Goal: Transaction & Acquisition: Book appointment/travel/reservation

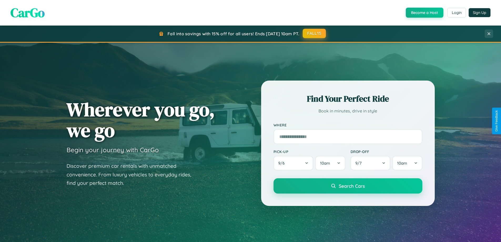
click at [314, 33] on button "FALL15" at bounding box center [314, 33] width 23 height 9
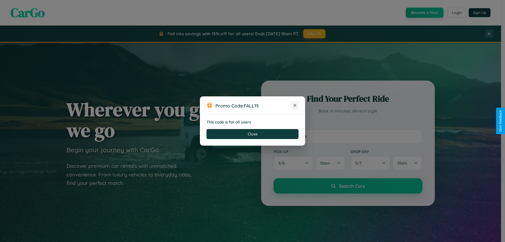
click at [295, 105] on icon at bounding box center [294, 105] width 5 height 5
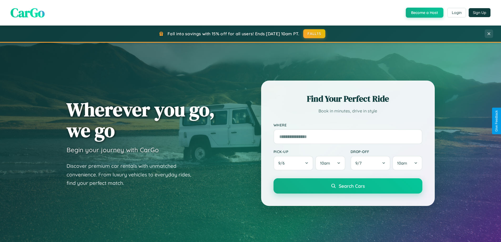
scroll to position [362, 0]
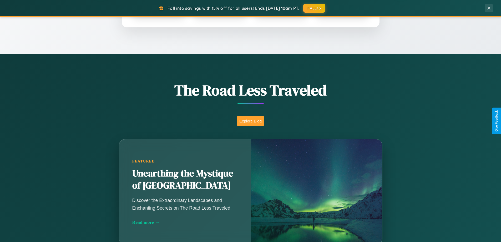
click at [250, 121] on button "Explore Blog" at bounding box center [251, 121] width 28 height 10
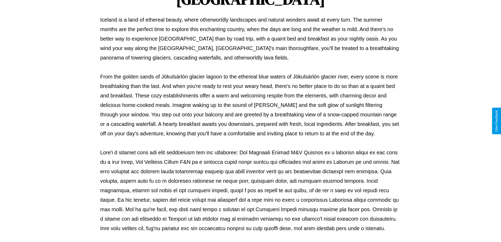
scroll to position [170, 0]
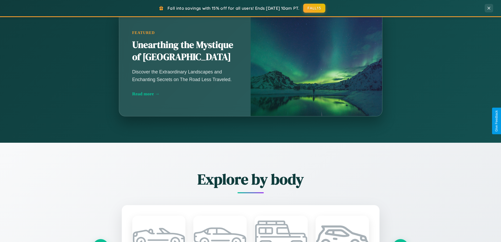
scroll to position [845, 0]
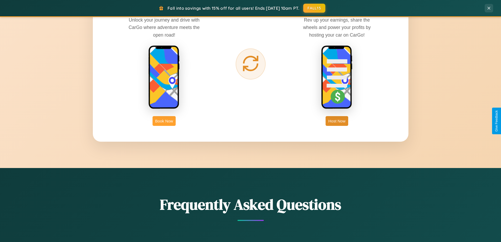
click at [164, 121] on button "Book Now" at bounding box center [163, 121] width 23 height 10
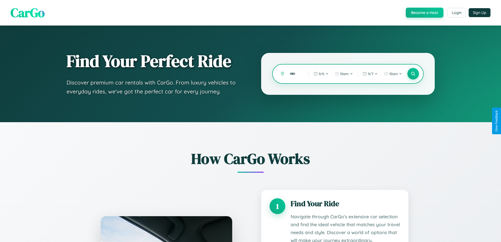
click at [295, 74] on input "text" at bounding box center [295, 73] width 16 height 9
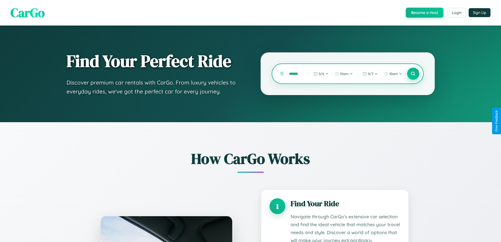
type input "******"
click at [413, 74] on icon at bounding box center [412, 73] width 5 height 5
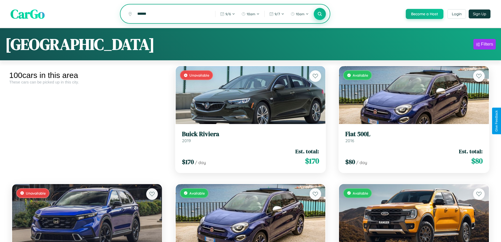
click at [319, 14] on icon at bounding box center [319, 13] width 5 height 5
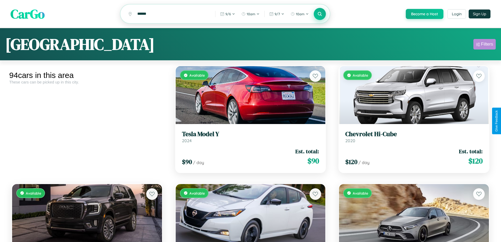
click at [484, 45] on div "Filters" at bounding box center [487, 44] width 12 height 5
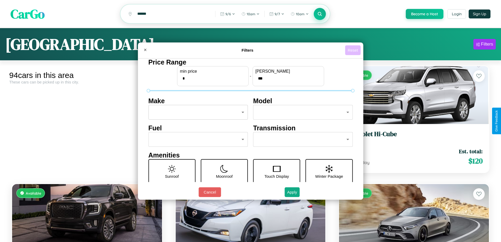
click at [353, 50] on button "Reset" at bounding box center [353, 50] width 16 height 10
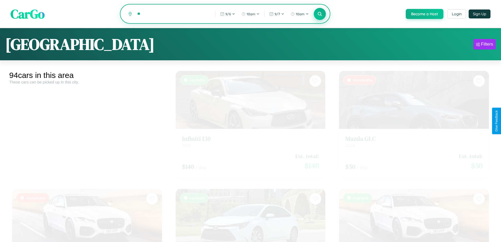
type input "*"
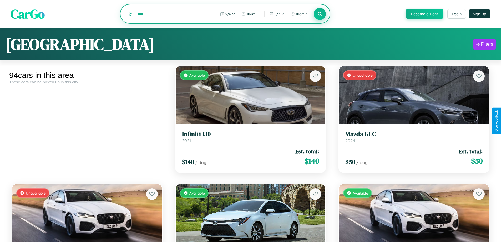
type input "****"
click at [319, 14] on icon at bounding box center [319, 13] width 5 height 5
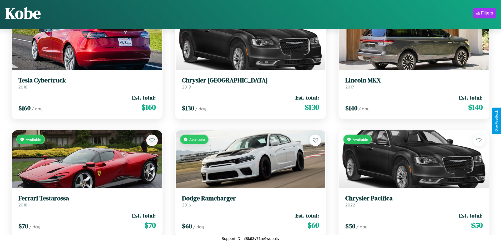
scroll to position [545, 0]
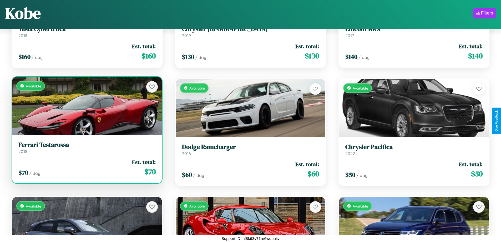
click at [86, 147] on h3 "Ferrari Testarossa" at bounding box center [86, 145] width 137 height 8
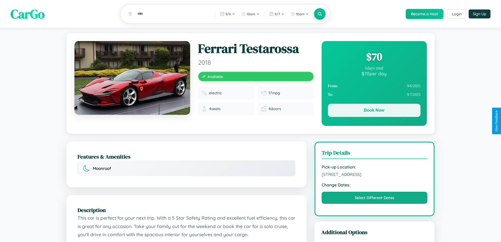
click at [374, 111] on button "Book Now" at bounding box center [374, 110] width 93 height 13
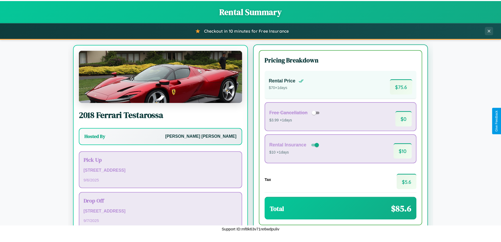
scroll to position [24, 0]
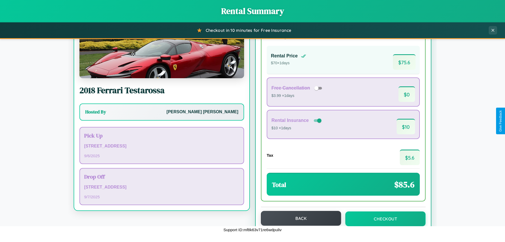
click at [298, 218] on button "Back" at bounding box center [301, 218] width 80 height 15
